Goal: Information Seeking & Learning: Learn about a topic

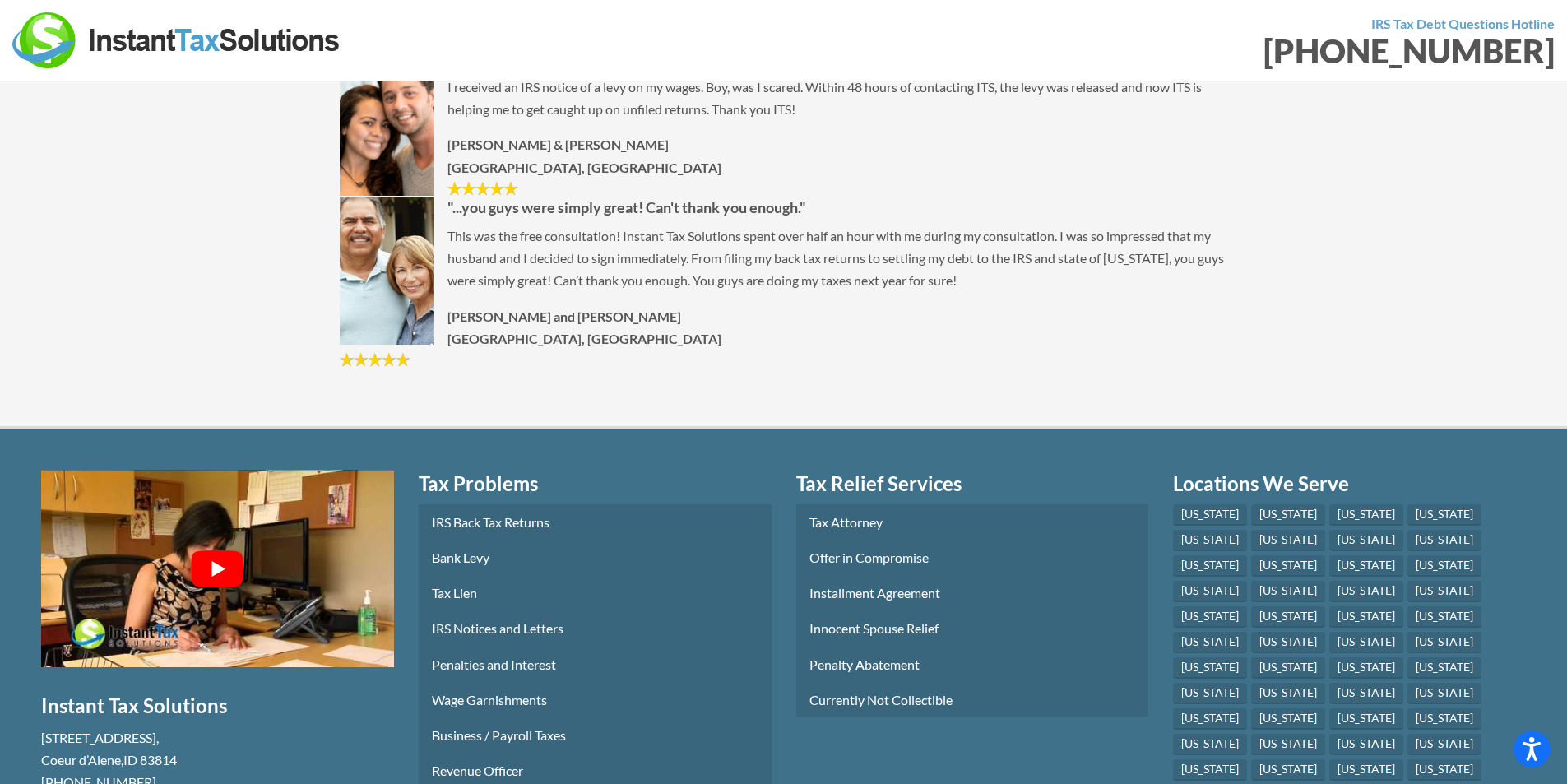
scroll to position [8172, 0]
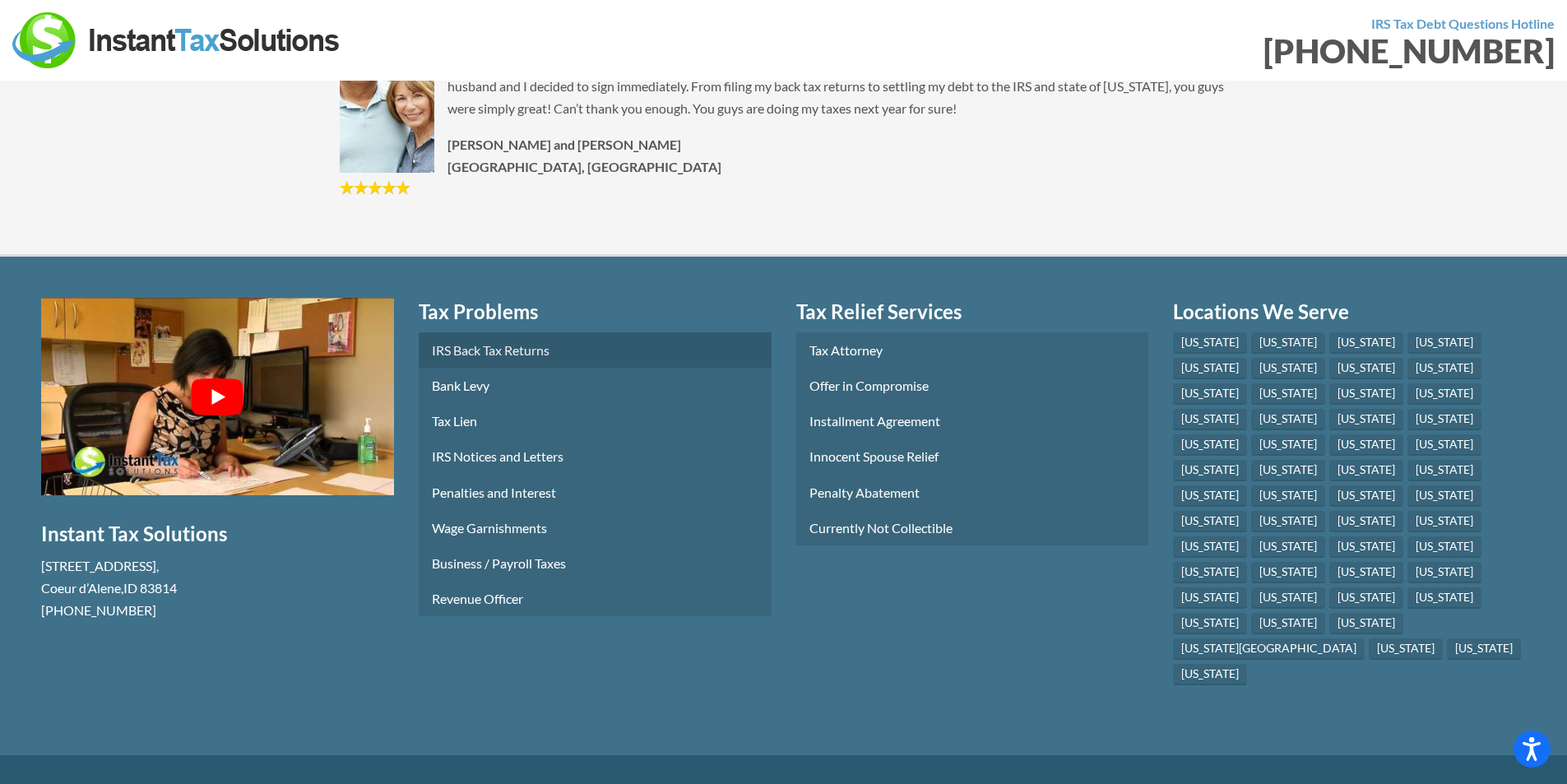
click at [531, 332] on link "IRS Back Tax Returns" at bounding box center [595, 350] width 353 height 36
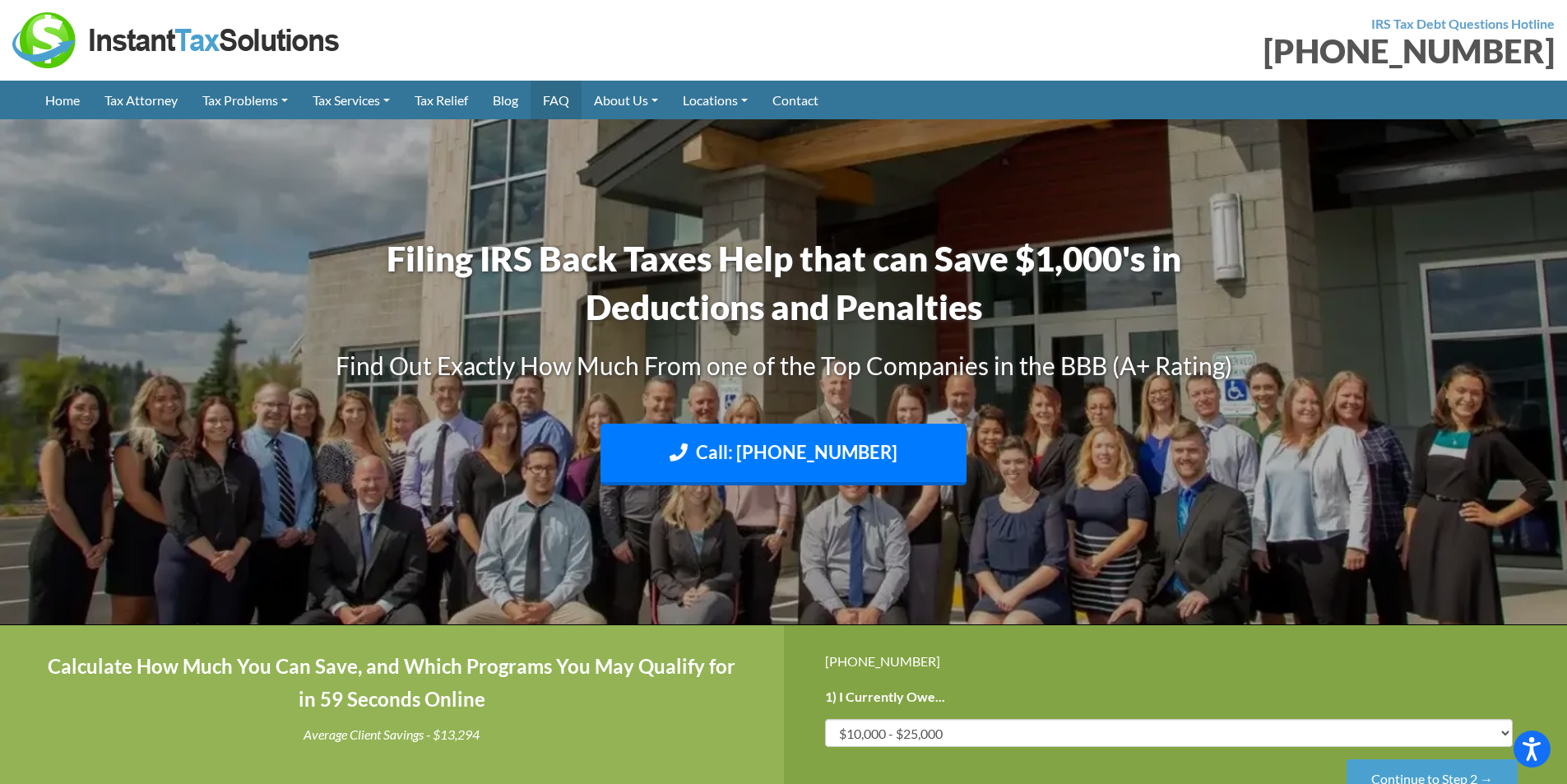
click at [570, 99] on link "FAQ" at bounding box center [556, 99] width 51 height 39
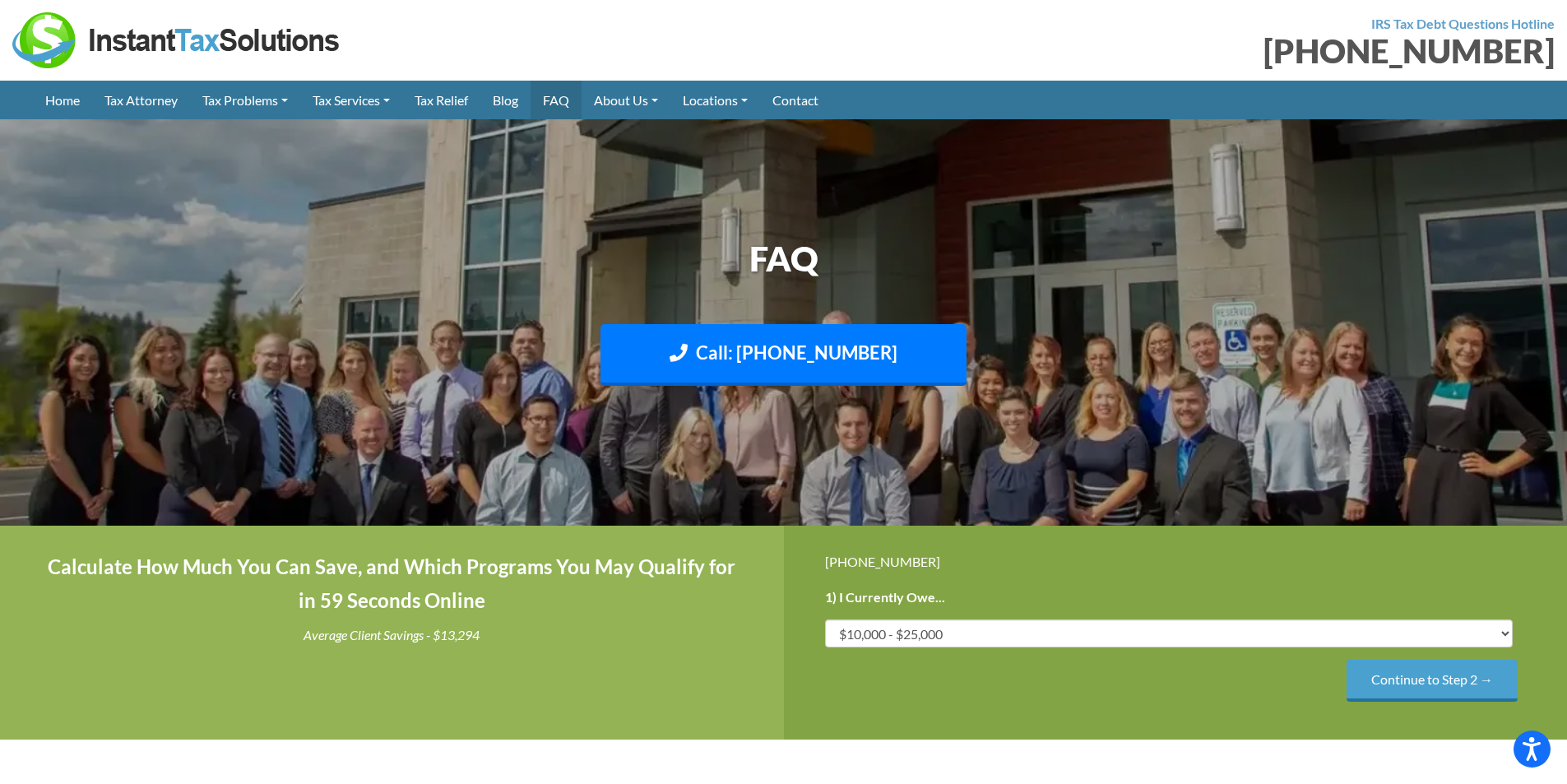
click at [578, 103] on link "FAQ" at bounding box center [556, 99] width 51 height 39
